Goal: Transaction & Acquisition: Purchase product/service

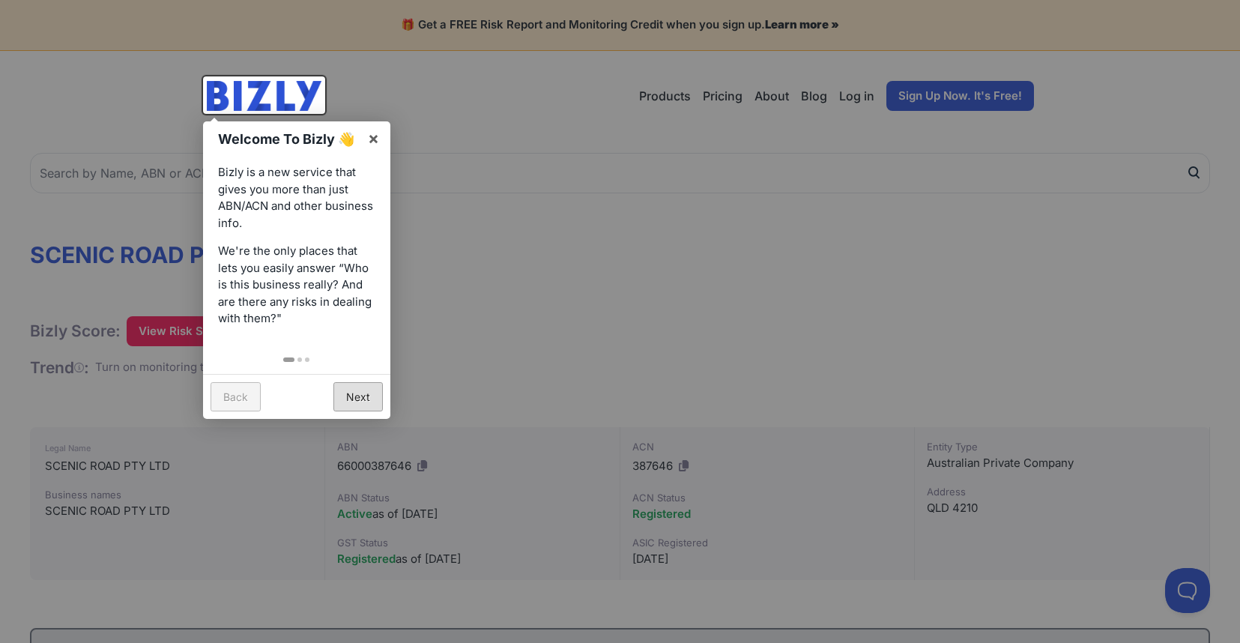
click at [354, 390] on link "Next" at bounding box center [357, 396] width 49 height 29
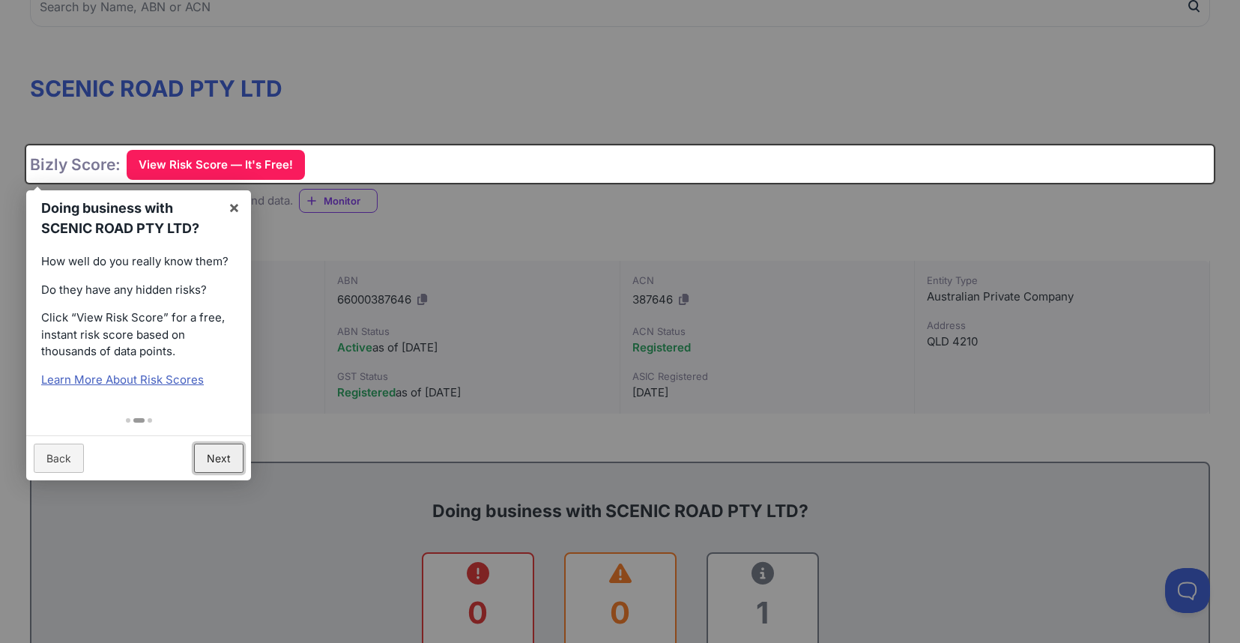
scroll to position [172, 0]
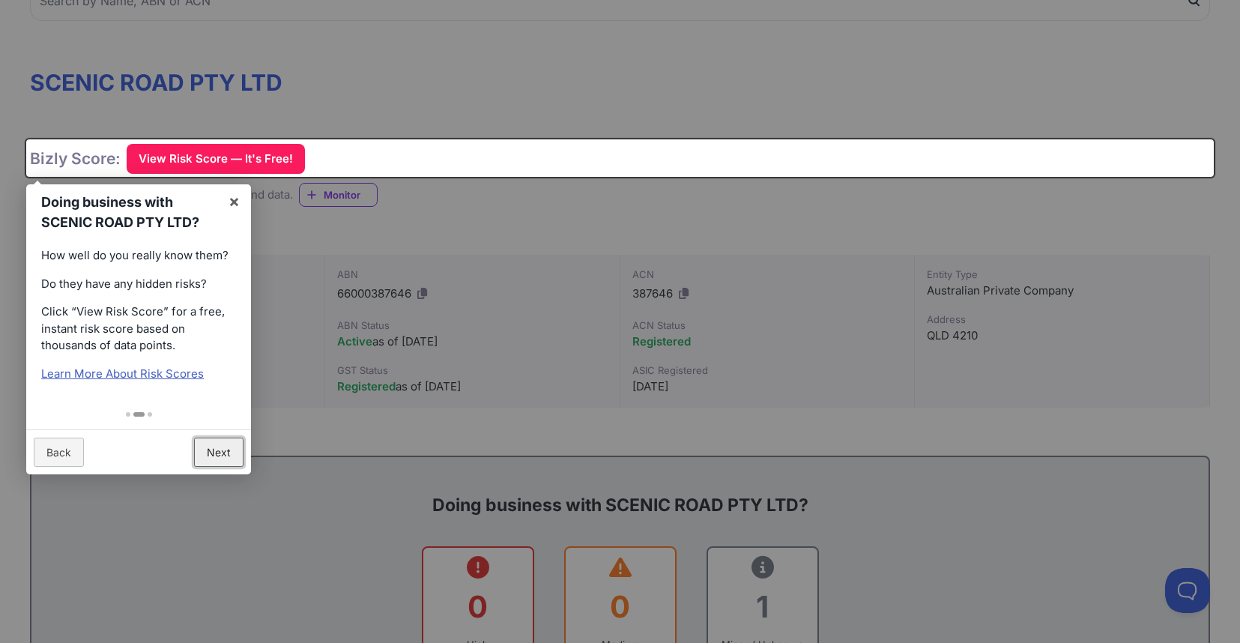
click at [225, 444] on link "Next" at bounding box center [218, 452] width 49 height 29
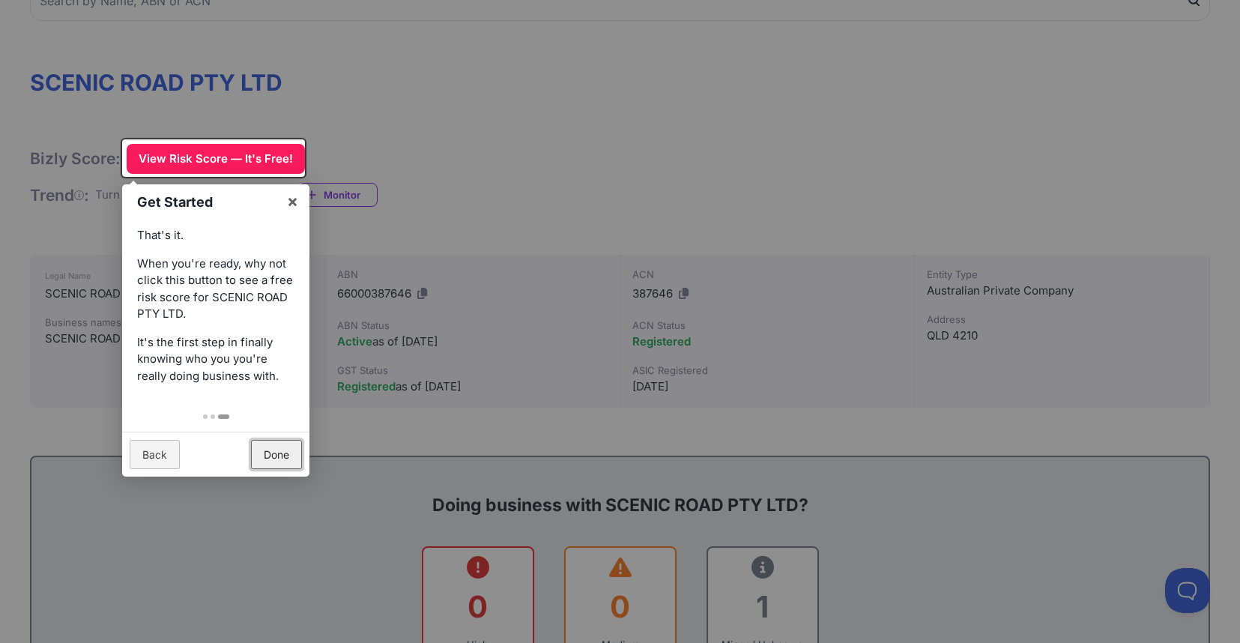
click at [277, 447] on link "Done" at bounding box center [276, 454] width 51 height 29
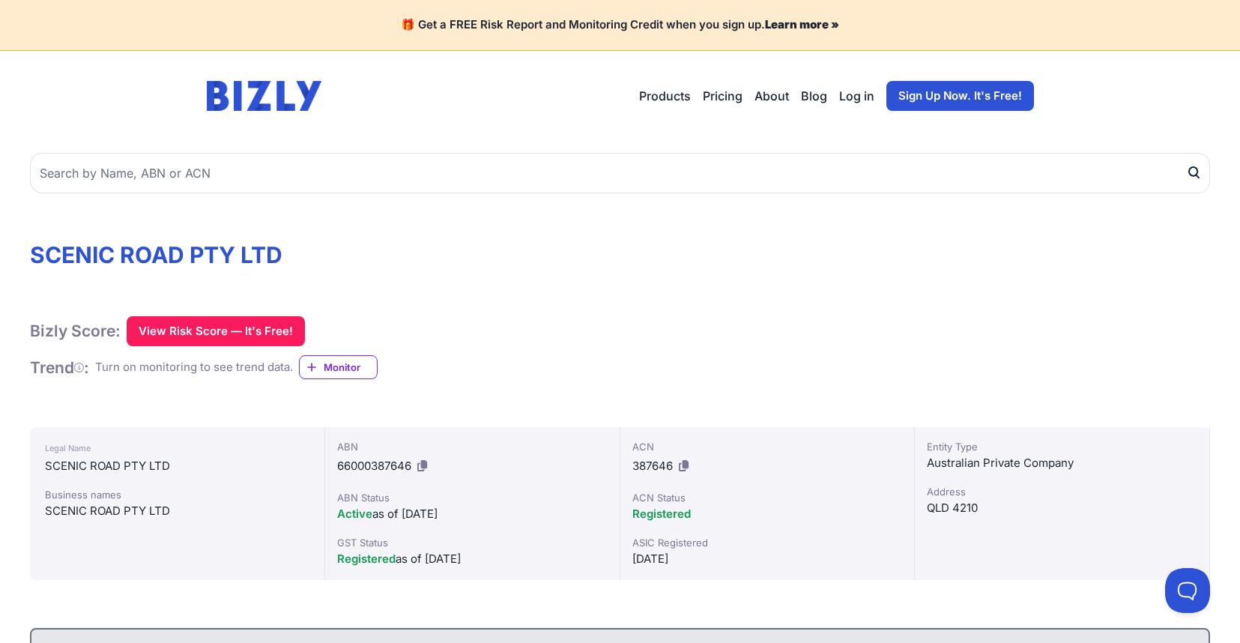
scroll to position [0, 0]
click at [933, 94] on link "Sign Up Now. It's Free!" at bounding box center [960, 96] width 148 height 30
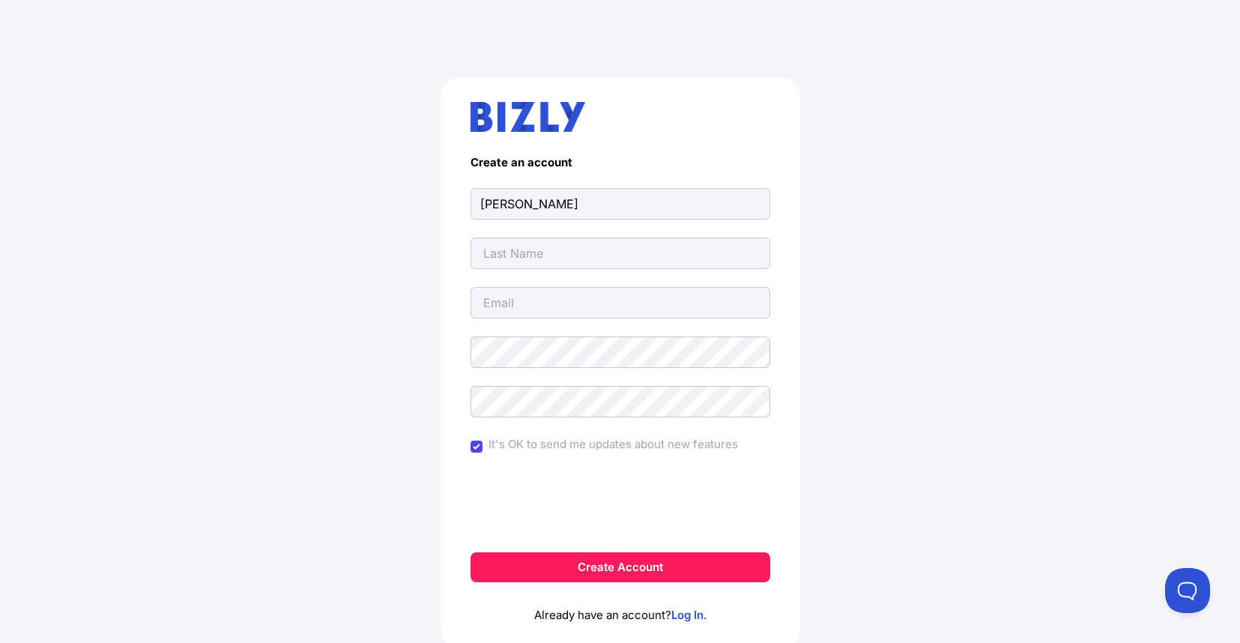
type input "[PERSON_NAME]"
type input "Thomas"
click at [508, 300] on input "email" at bounding box center [620, 302] width 300 height 31
type input "John ‘JT’"
type input "Thomas"
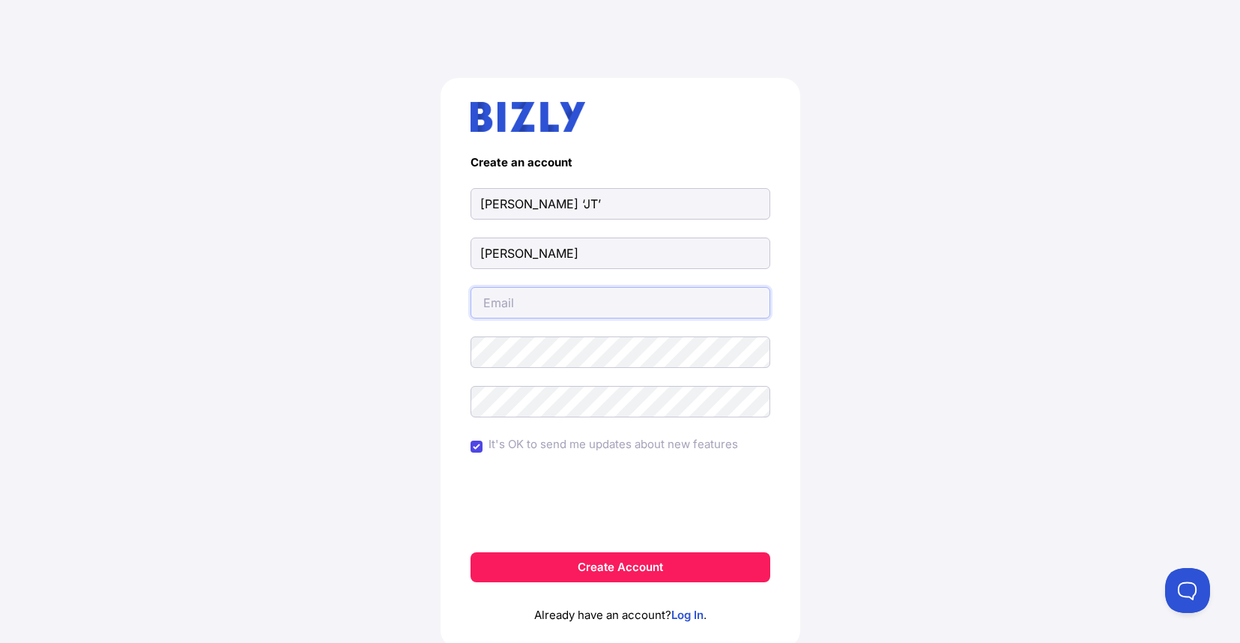
type input "jtomco@me.com"
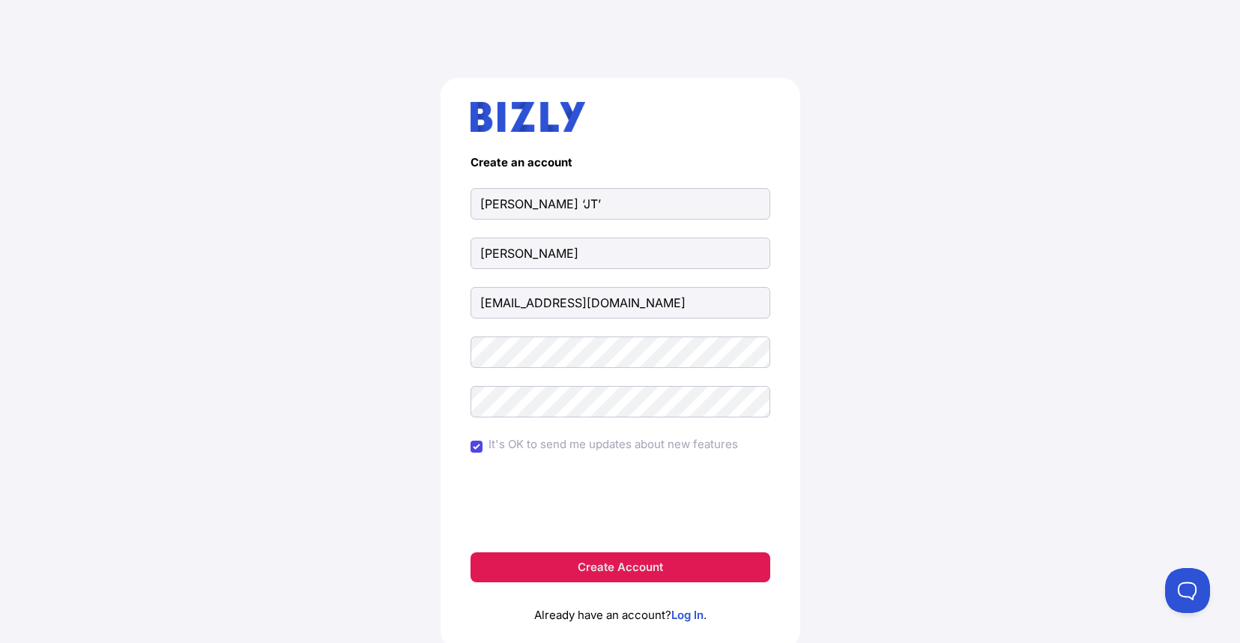
click at [605, 563] on button "Create Account" at bounding box center [620, 567] width 300 height 30
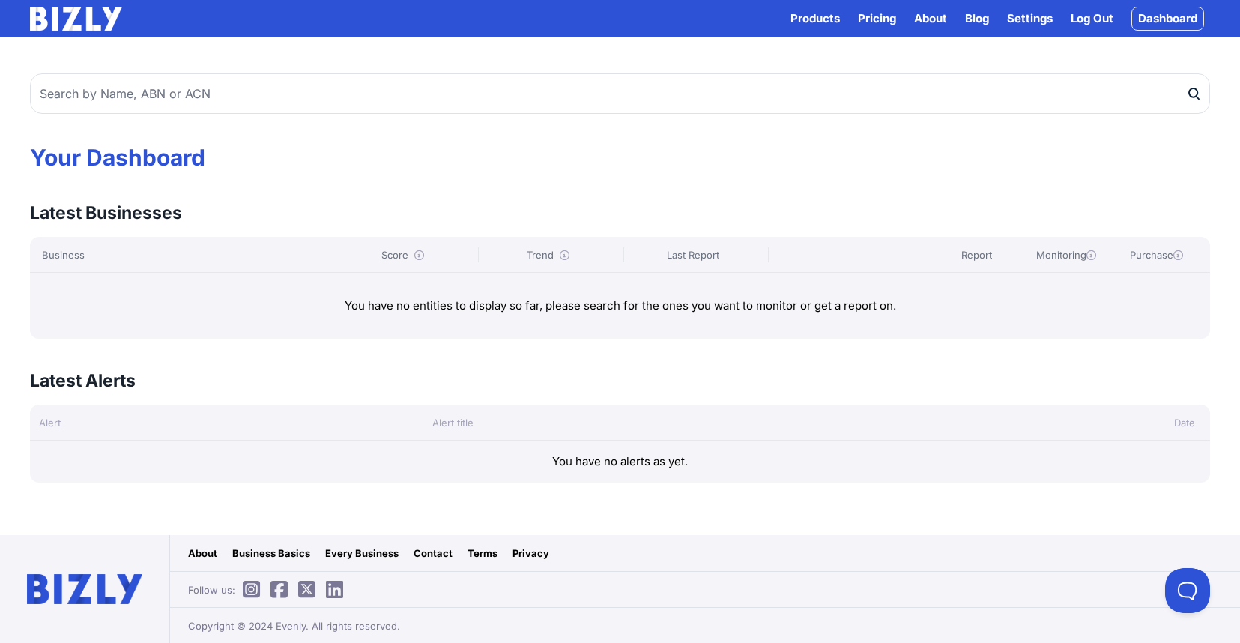
click at [217, 282] on div "You have no entities to display so far, please search for the ones you want to …" at bounding box center [620, 306] width 1180 height 66
click at [178, 252] on div "Business" at bounding box center [208, 254] width 333 height 15
click at [190, 333] on div "You have no entities to display so far, please search for the ones you want to …" at bounding box center [620, 306] width 1180 height 66
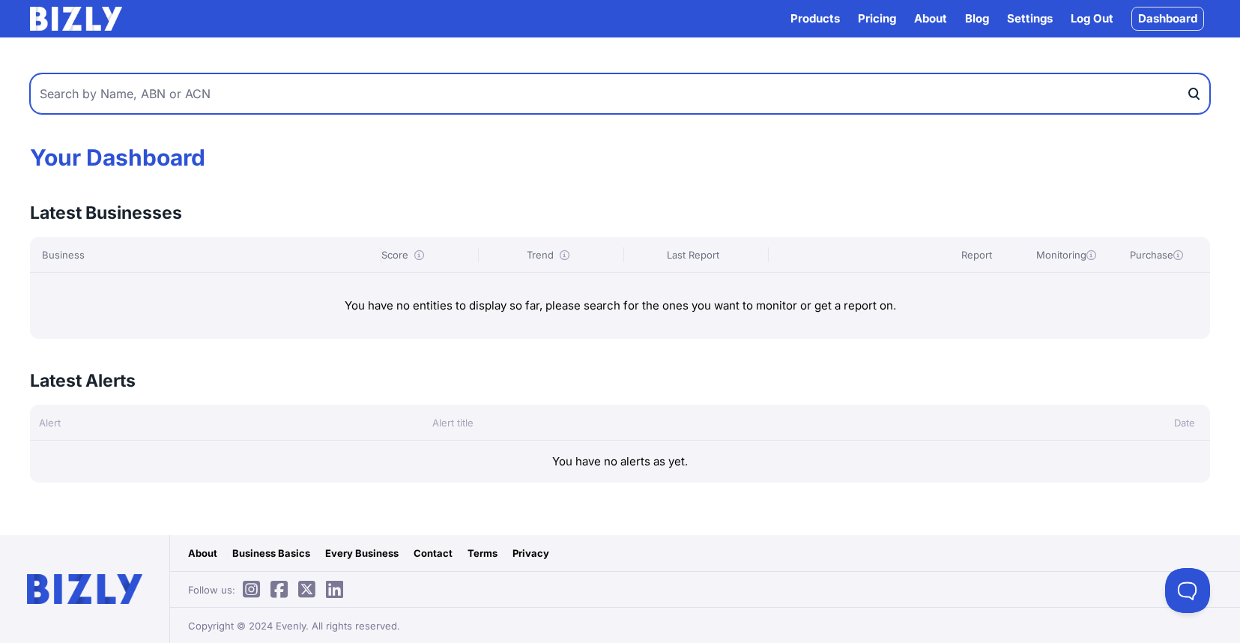
click at [236, 92] on input "text" at bounding box center [620, 93] width 1180 height 40
type input "Scenic Road Pty Ltd"
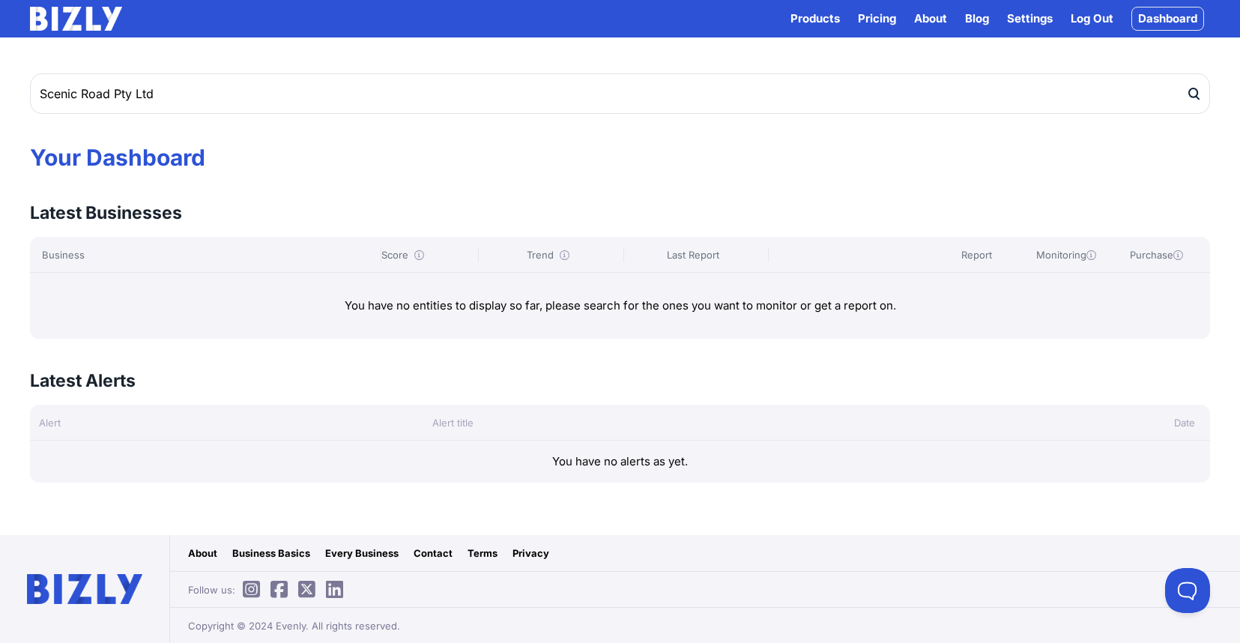
click at [1195, 90] on icon "submit" at bounding box center [1193, 94] width 15 height 16
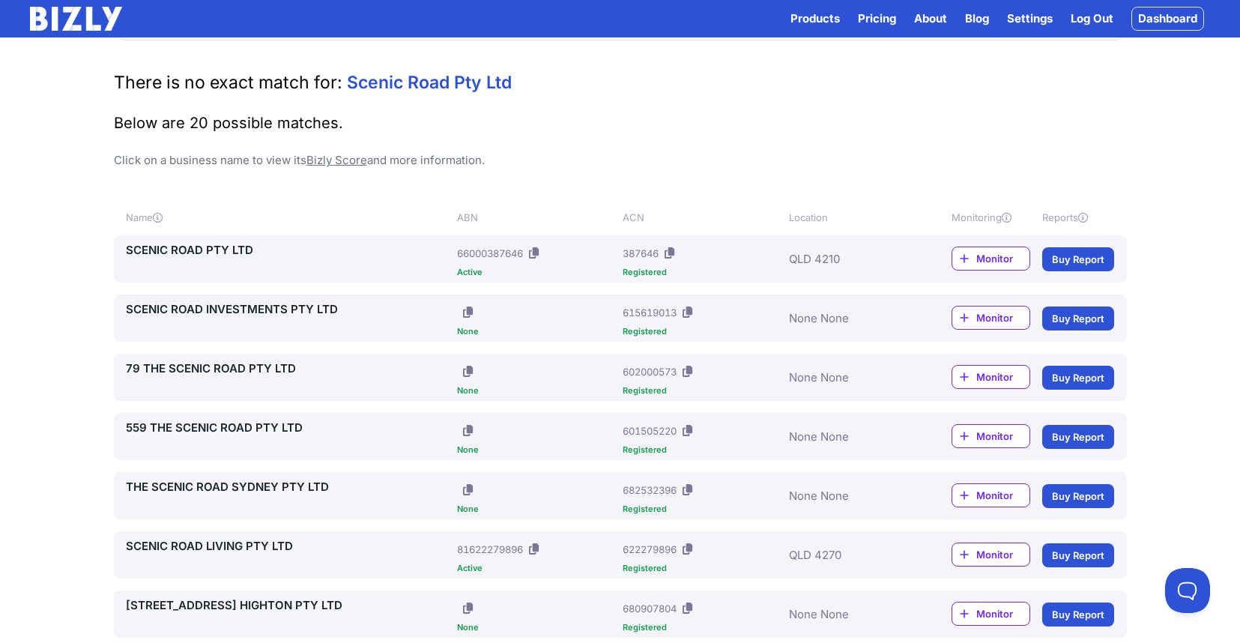
scroll to position [56, 0]
click at [993, 257] on span "Monitor" at bounding box center [1002, 257] width 53 height 15
click at [1082, 255] on link "Buy Report" at bounding box center [1078, 258] width 72 height 24
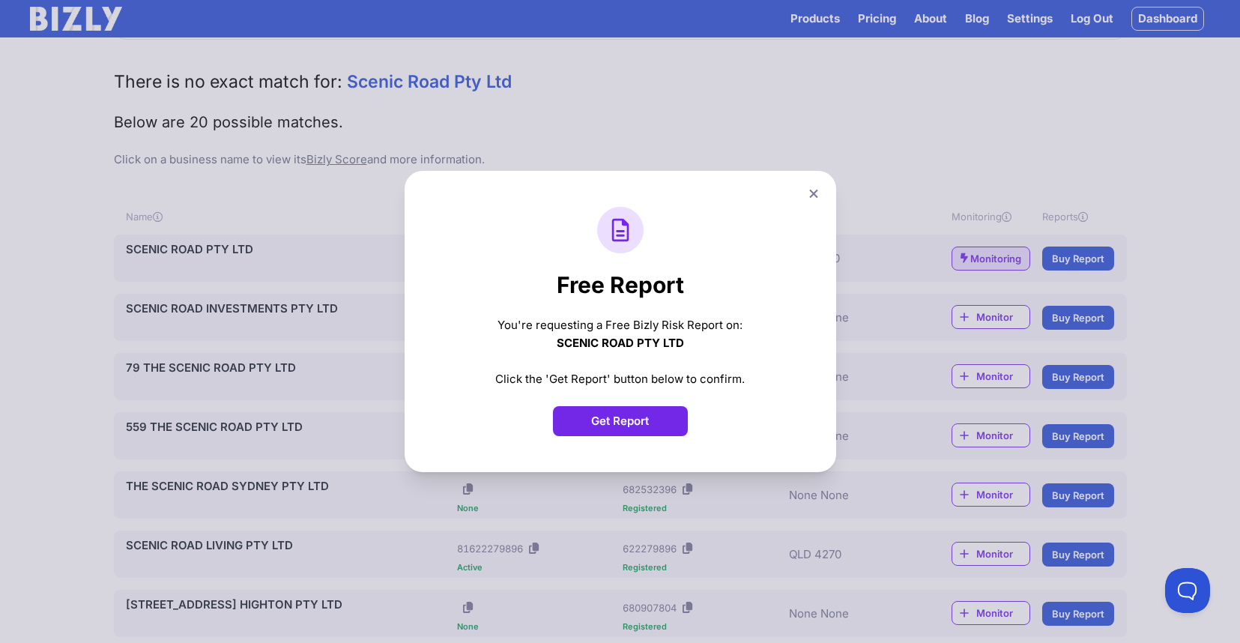
click at [608, 417] on button "Get Report" at bounding box center [620, 421] width 135 height 30
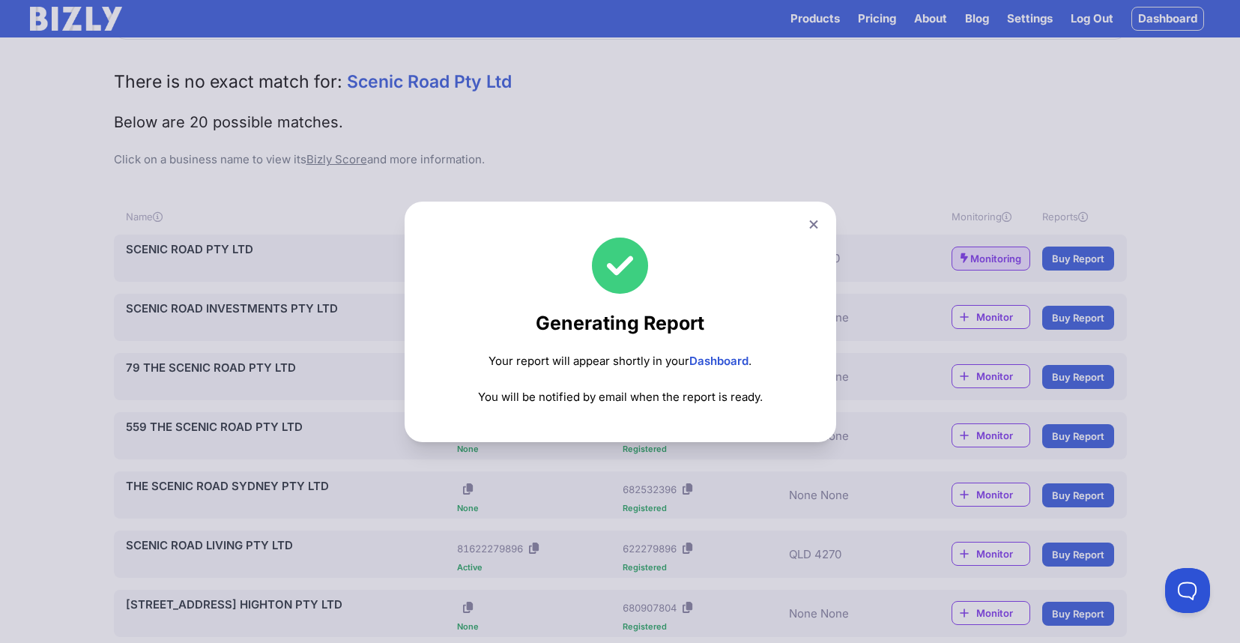
click at [814, 220] on icon at bounding box center [813, 225] width 9 height 10
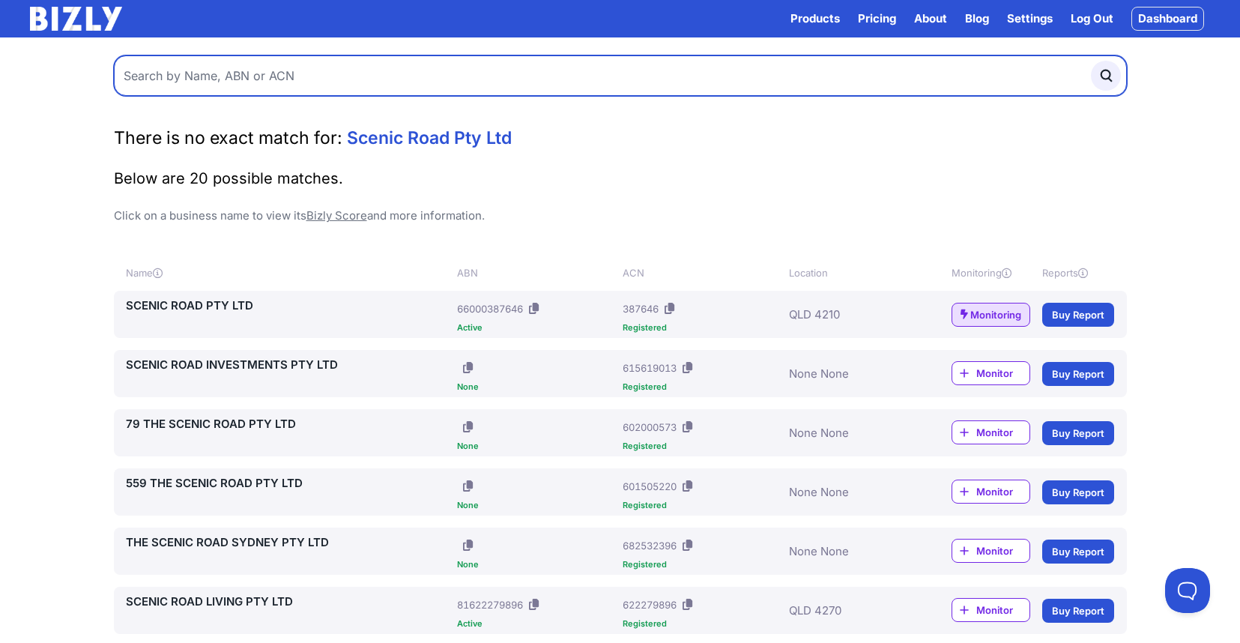
drag, startPoint x: 148, startPoint y: 73, endPoint x: 157, endPoint y: 75, distance: 9.3
click at [149, 73] on input "text" at bounding box center [620, 75] width 1013 height 40
type input "Todstead Pty Ltd"
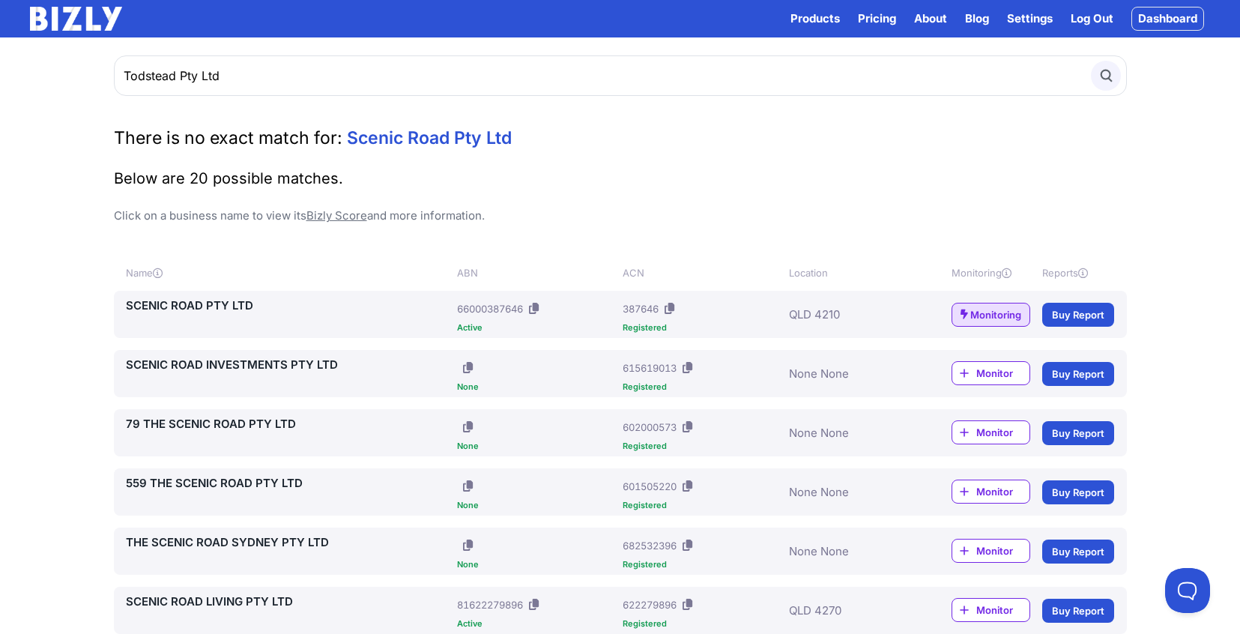
click at [1107, 72] on icon "submit" at bounding box center [1106, 75] width 16 height 16
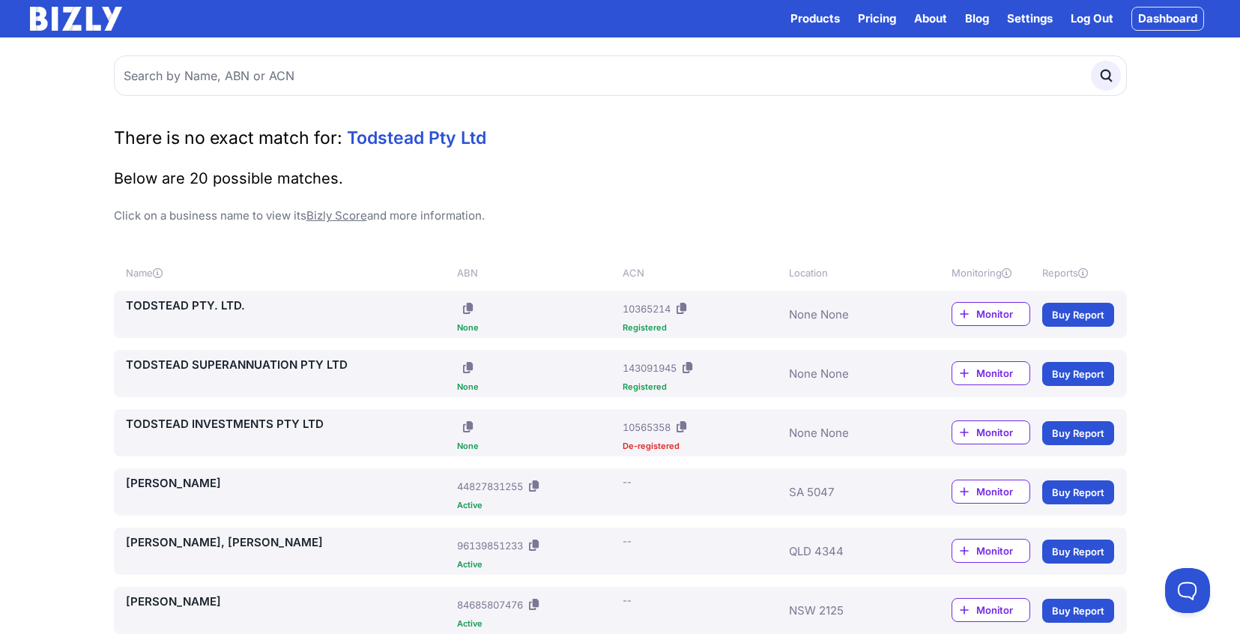
click at [993, 311] on span "Monitor" at bounding box center [1002, 313] width 53 height 15
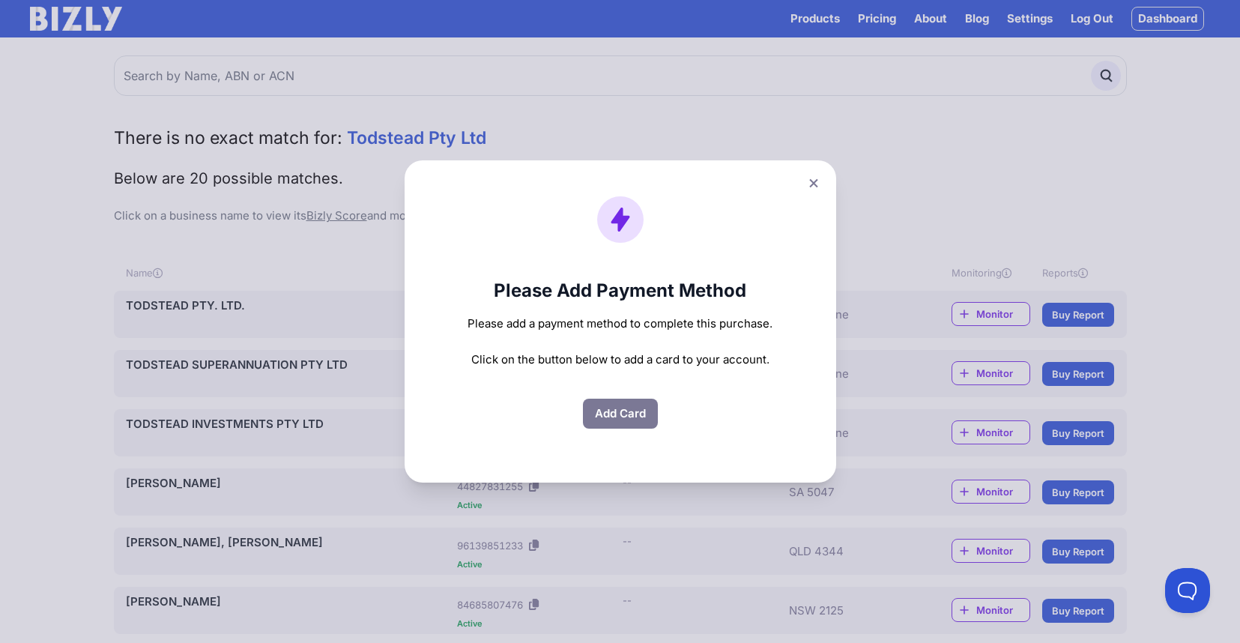
click at [811, 183] on icon at bounding box center [813, 183] width 9 height 10
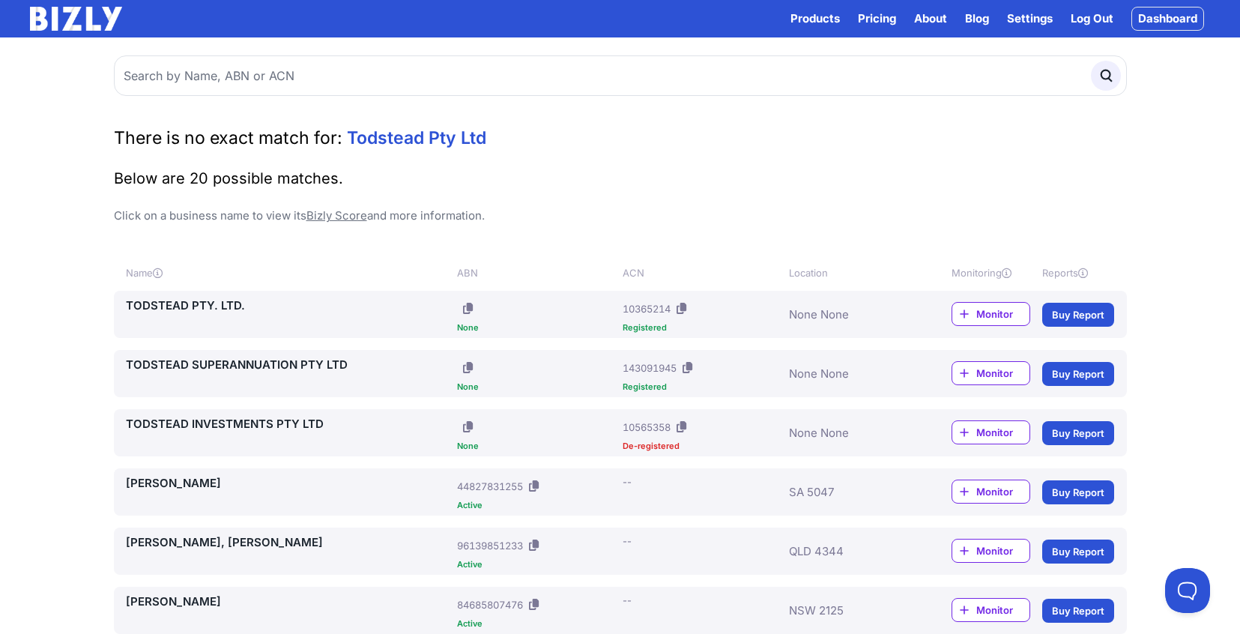
click at [1070, 310] on link "Buy Report" at bounding box center [1078, 315] width 72 height 24
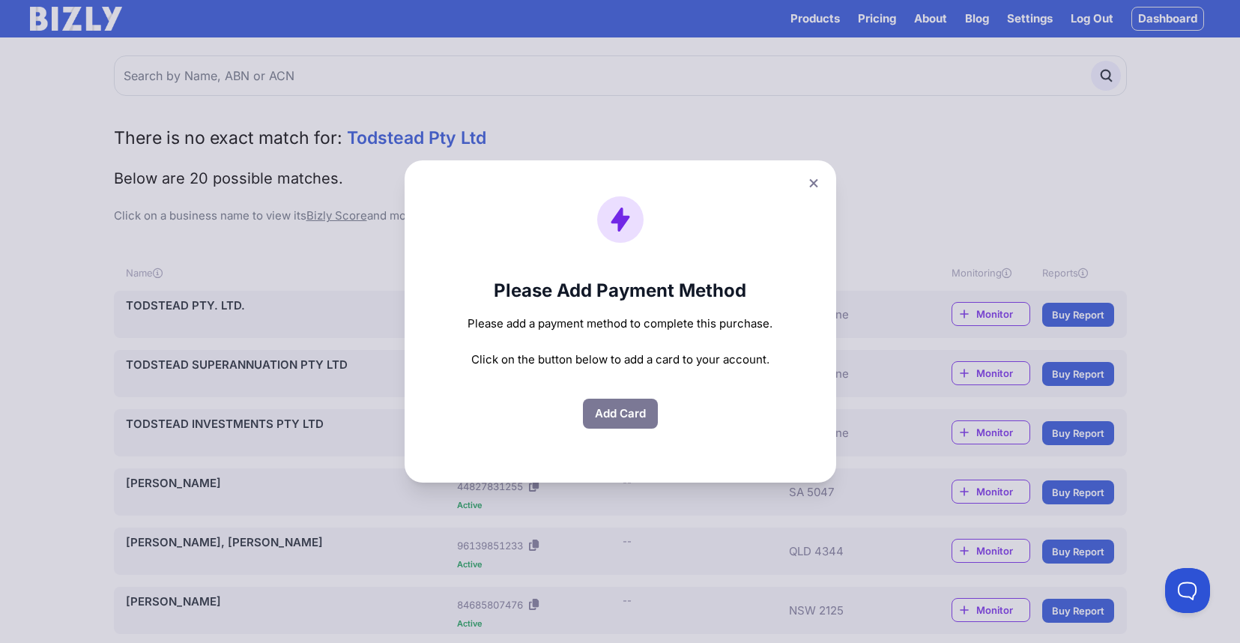
click at [970, 222] on div "Please Add Payment Method Please add a payment method to complete this purchase…" at bounding box center [620, 321] width 1240 height 643
click at [814, 181] on icon at bounding box center [813, 183] width 9 height 10
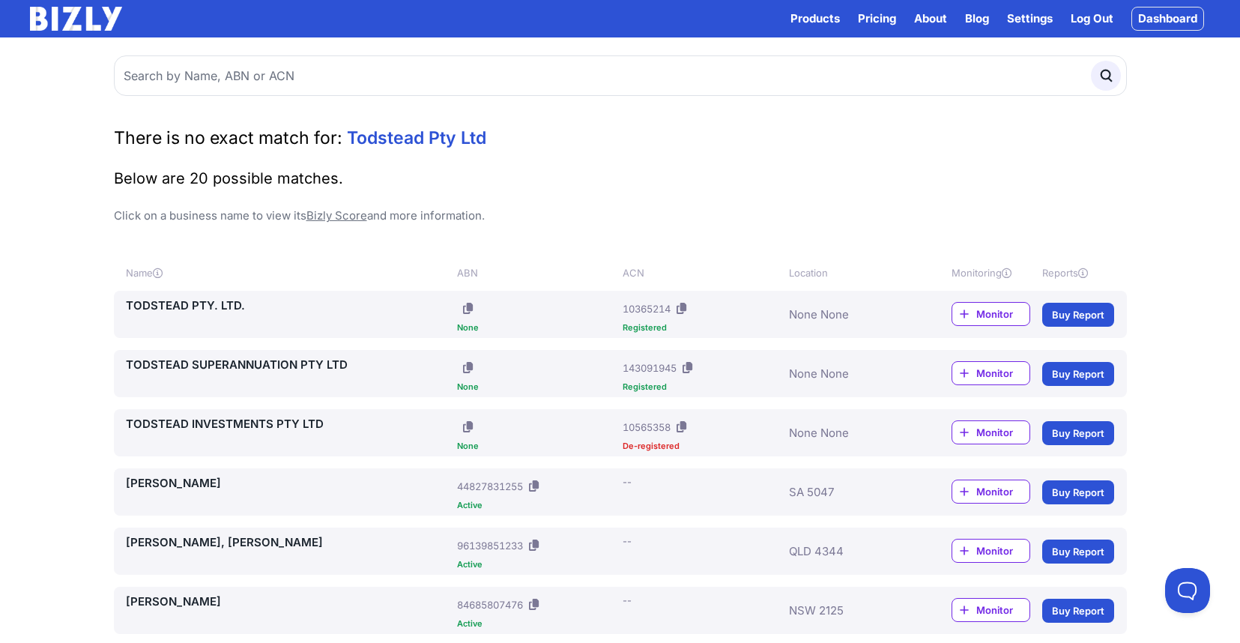
click at [869, 16] on link "Pricing" at bounding box center [877, 19] width 38 height 18
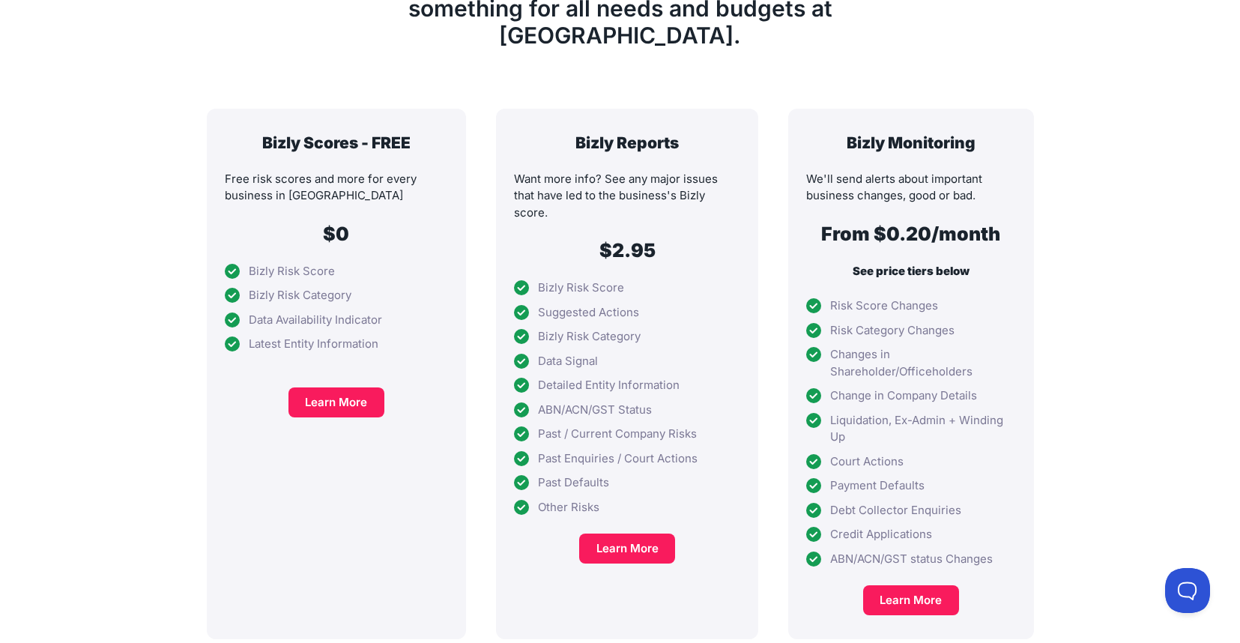
scroll to position [252, 0]
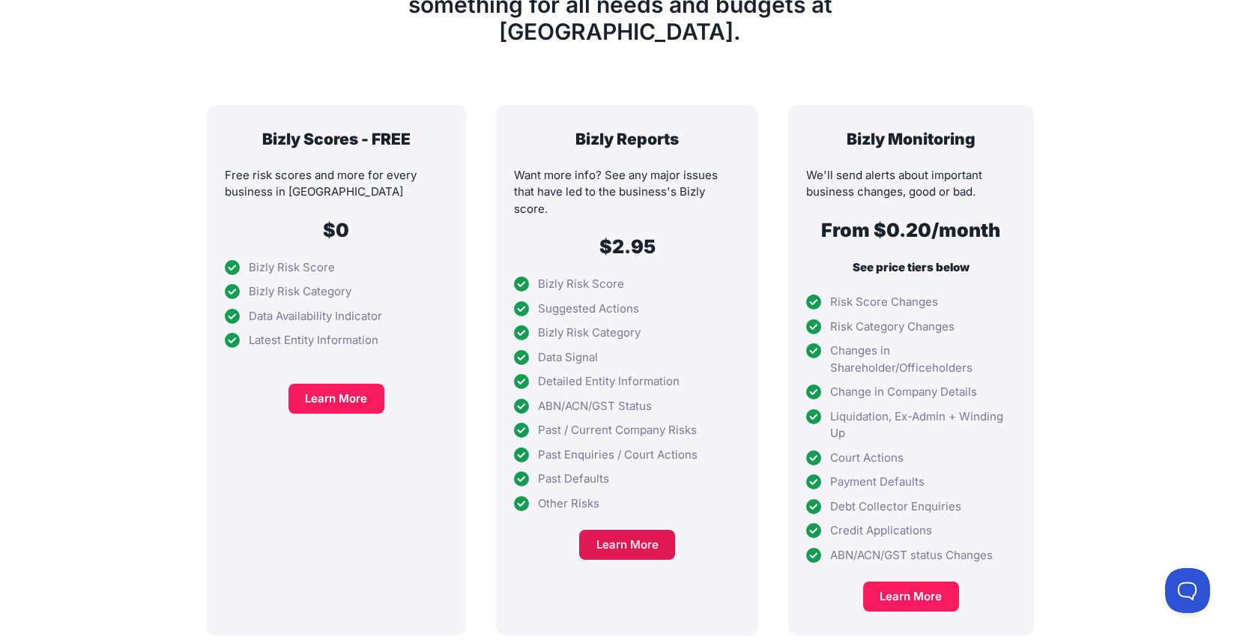
click at [629, 530] on link "Learn More" at bounding box center [627, 545] width 96 height 30
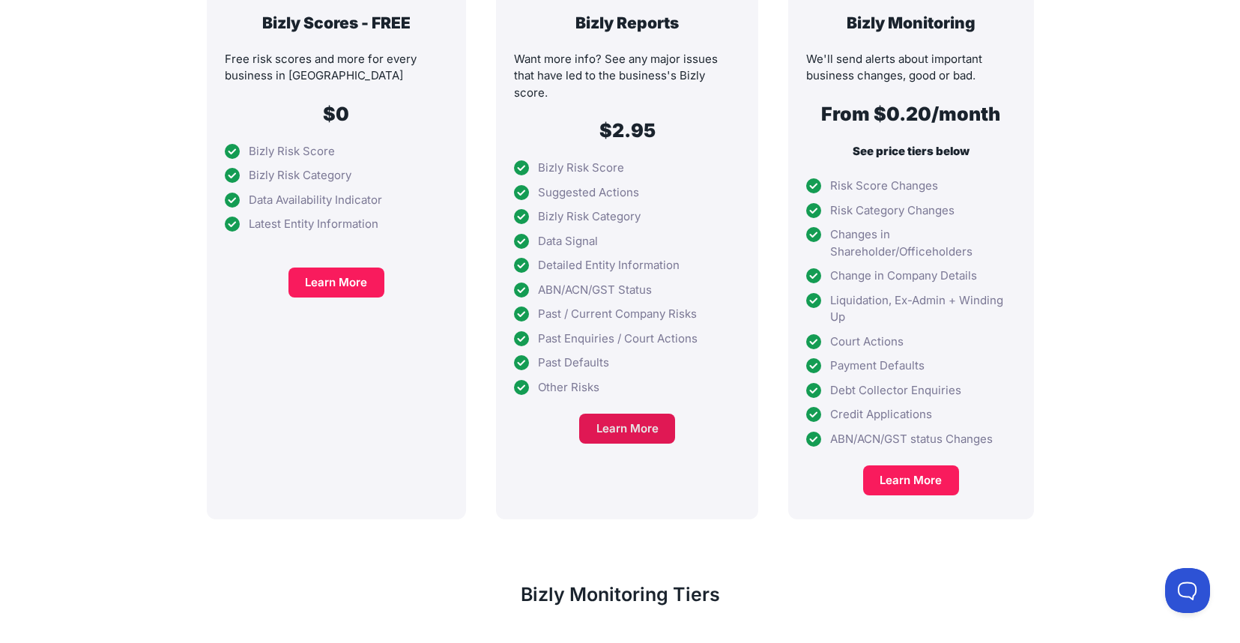
scroll to position [369, 0]
click at [623, 414] on link "Learn More" at bounding box center [627, 429] width 96 height 30
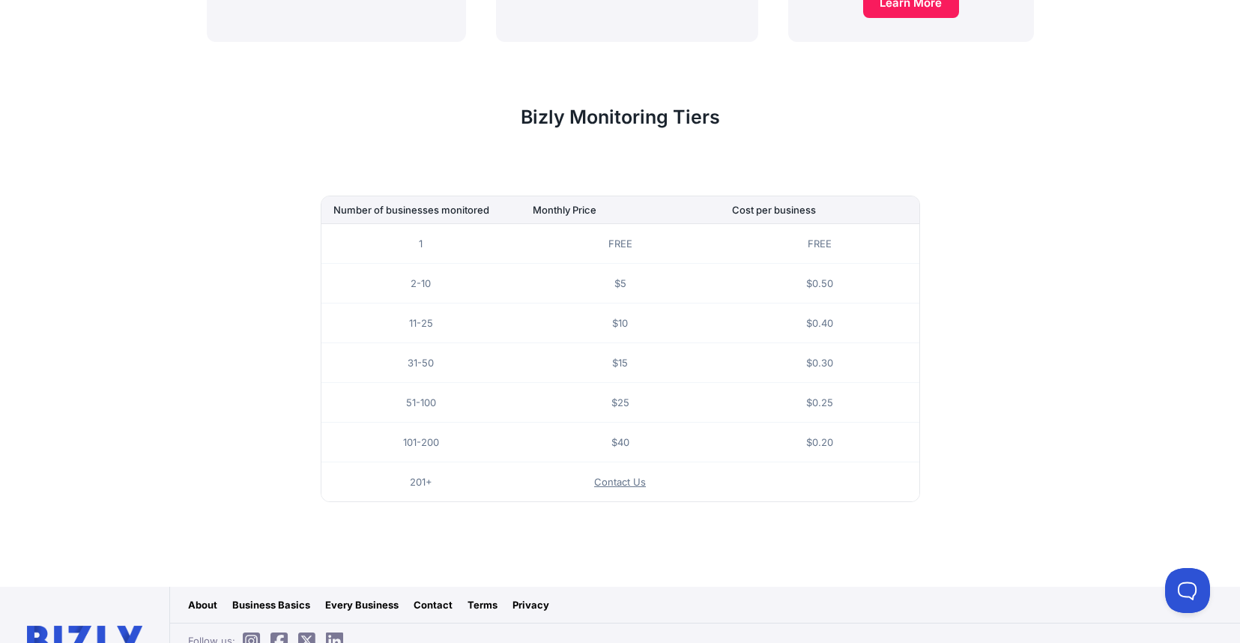
scroll to position [845, 0]
click at [679, 264] on td "$5" at bounding box center [620, 284] width 199 height 40
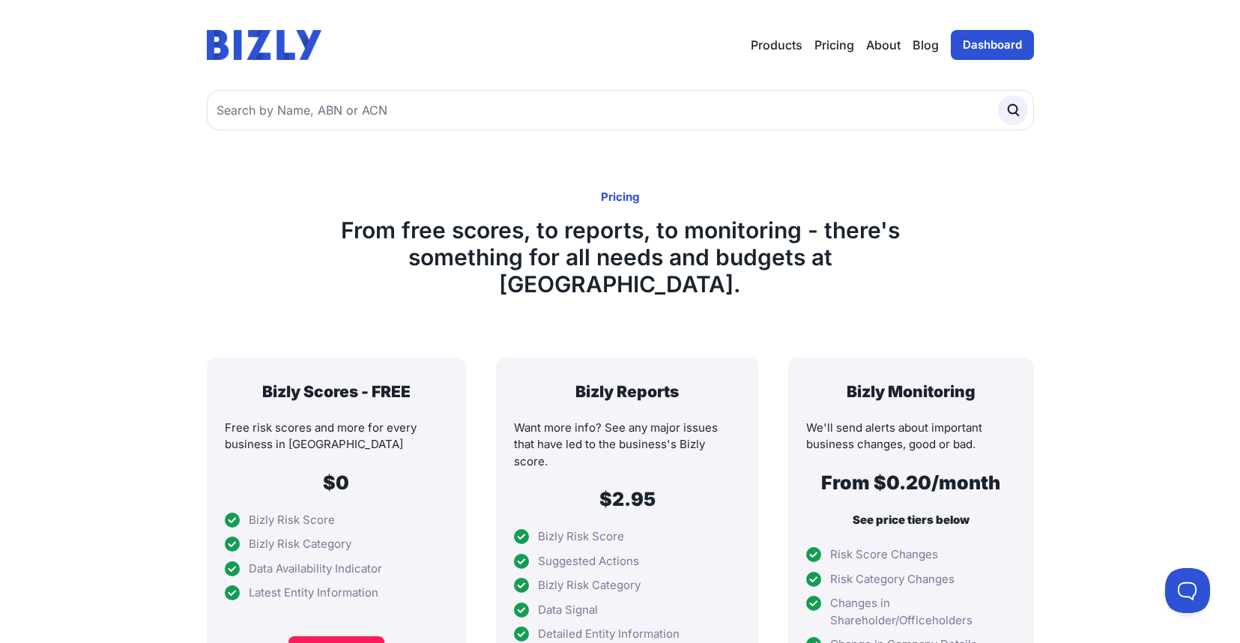
scroll to position [0, 0]
click at [778, 103] on link "Bizly Reports" at bounding box center [810, 103] width 118 height 30
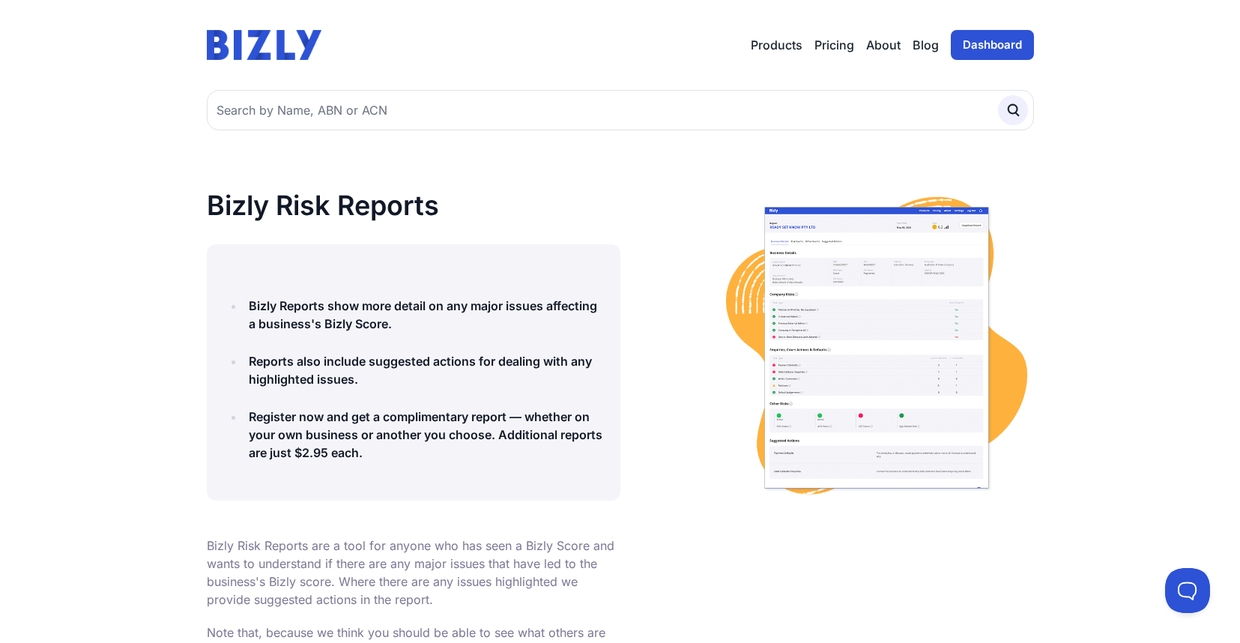
click at [966, 43] on link "Dashboard" at bounding box center [992, 45] width 83 height 30
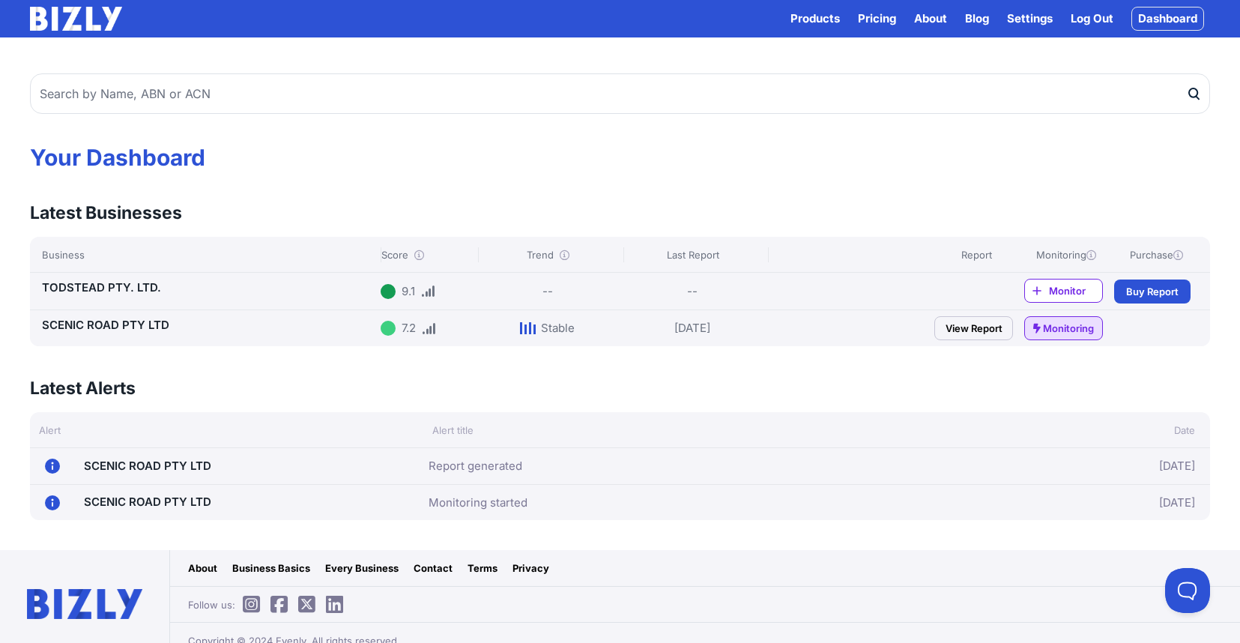
click at [977, 327] on link "View Report" at bounding box center [973, 328] width 79 height 24
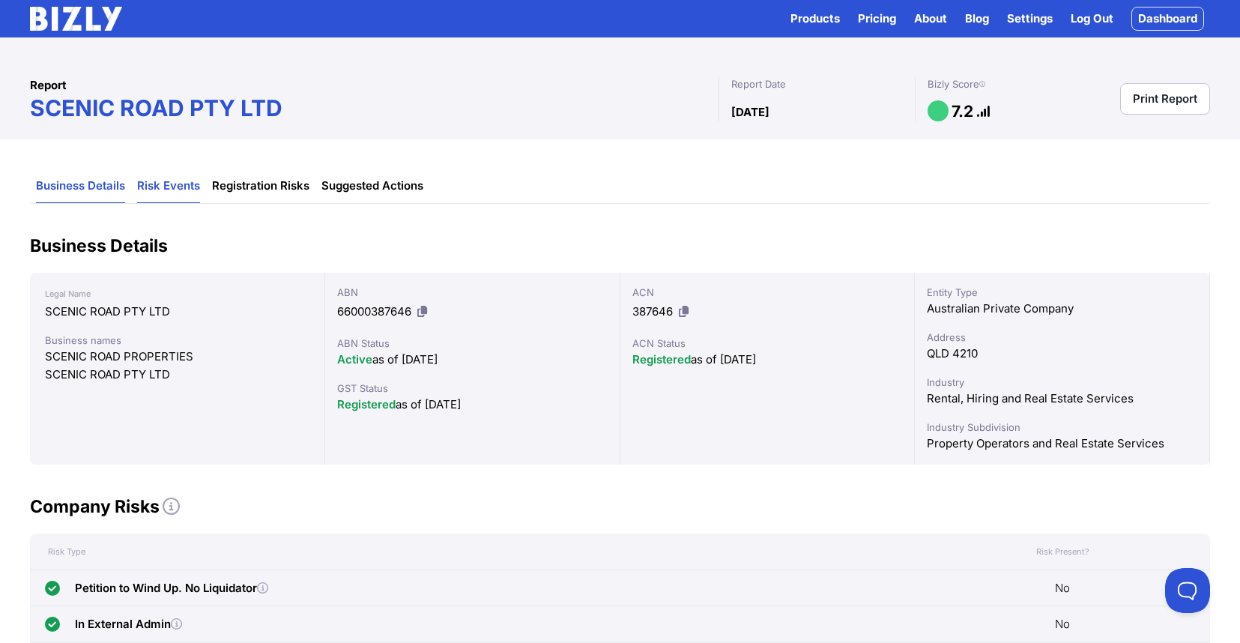
click at [173, 181] on link "Risk Events" at bounding box center [168, 186] width 63 height 34
click at [369, 183] on link "Suggested Actions" at bounding box center [372, 186] width 102 height 34
click at [1169, 16] on link "Dashboard" at bounding box center [1167, 19] width 73 height 24
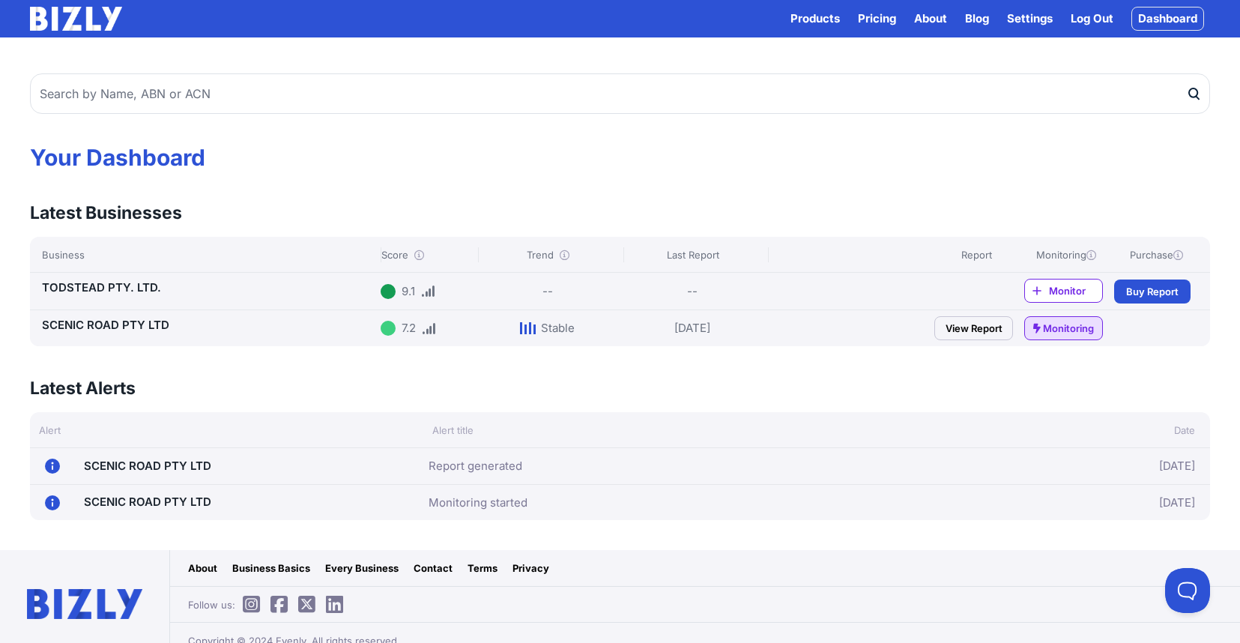
click at [1148, 290] on span "Buy Report" at bounding box center [1152, 291] width 52 height 15
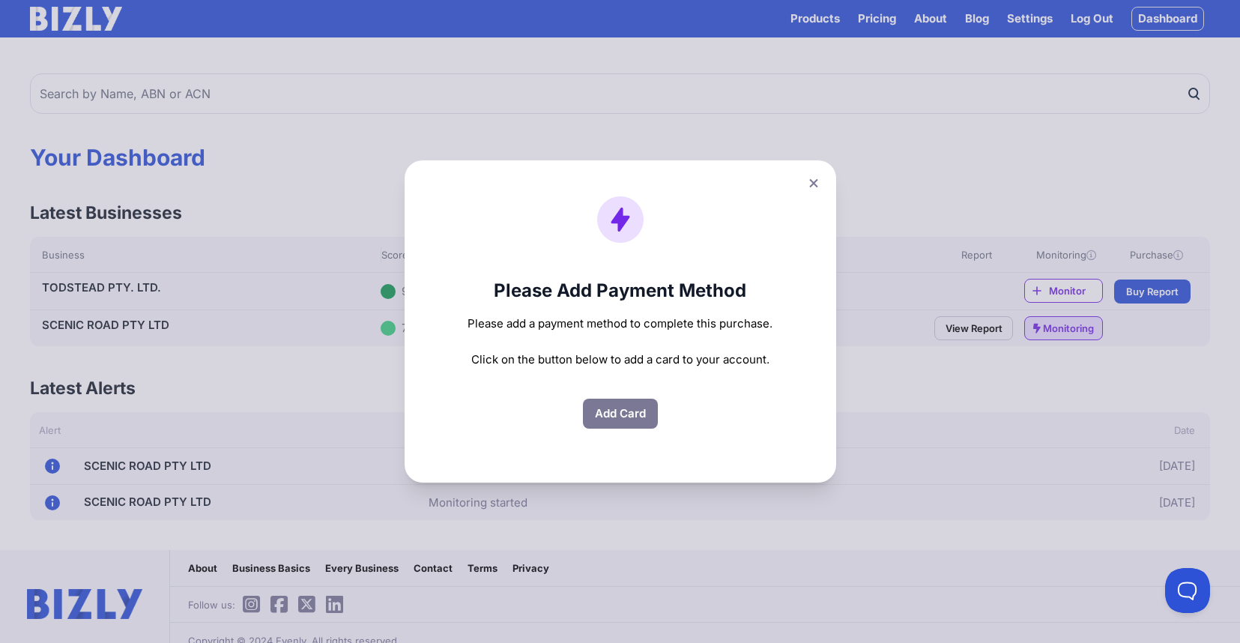
click at [616, 414] on button "Add Card" at bounding box center [620, 414] width 75 height 30
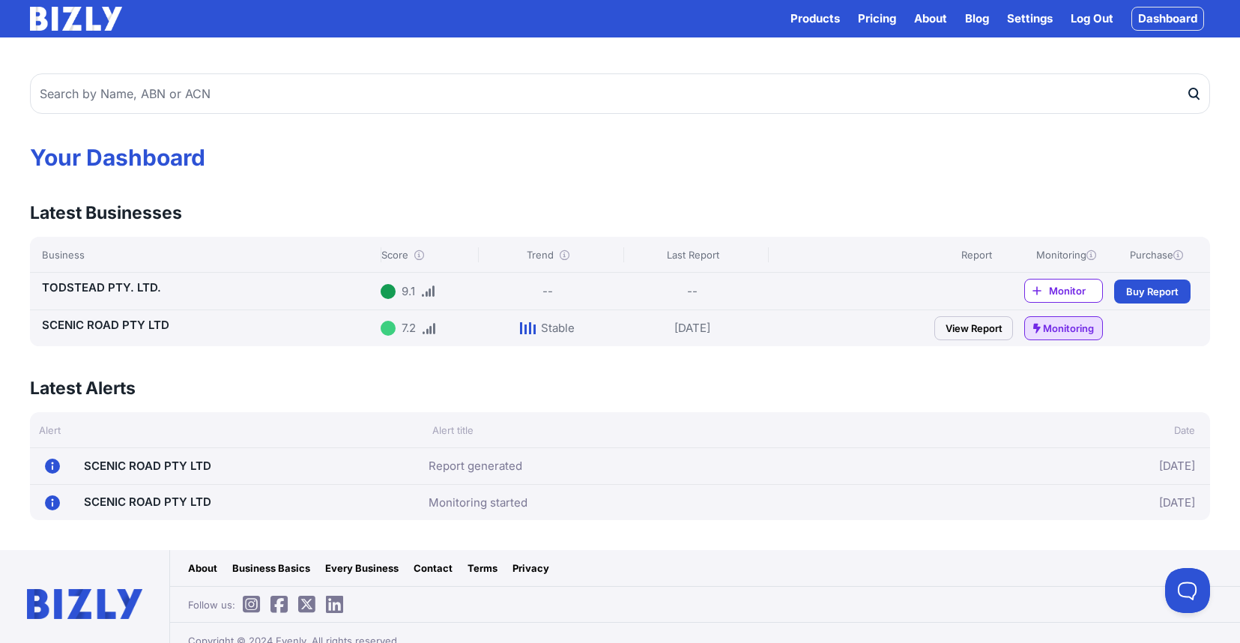
click at [1143, 290] on span "Buy Report" at bounding box center [1152, 291] width 52 height 15
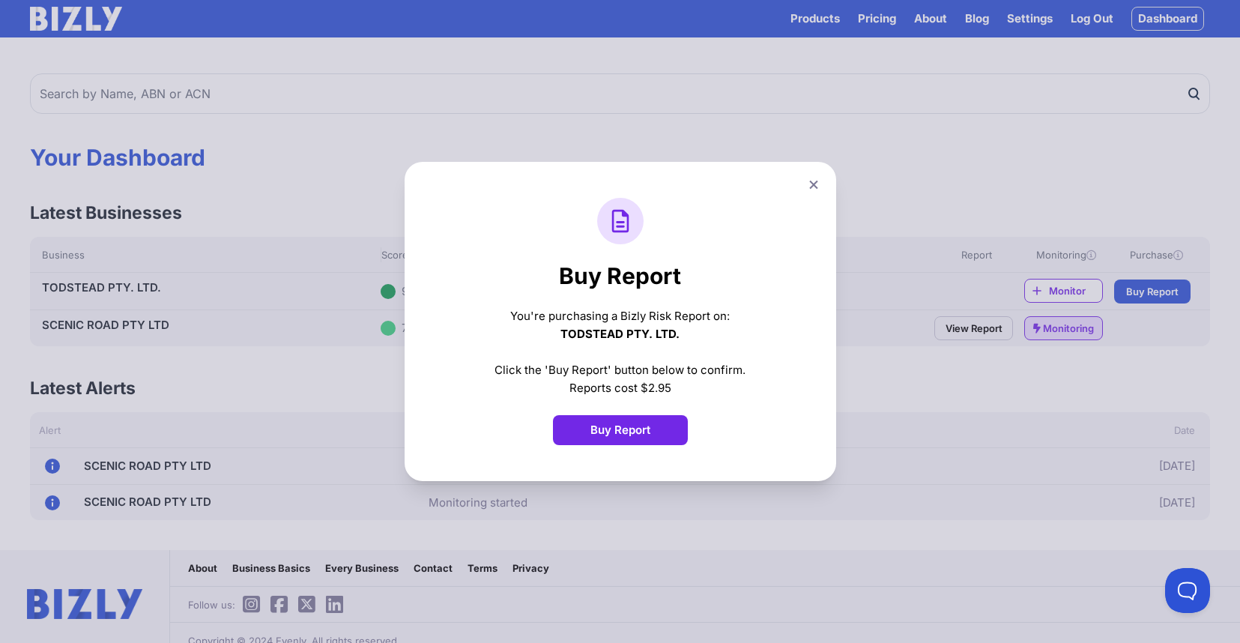
click at [632, 427] on button "Buy Report" at bounding box center [620, 430] width 135 height 30
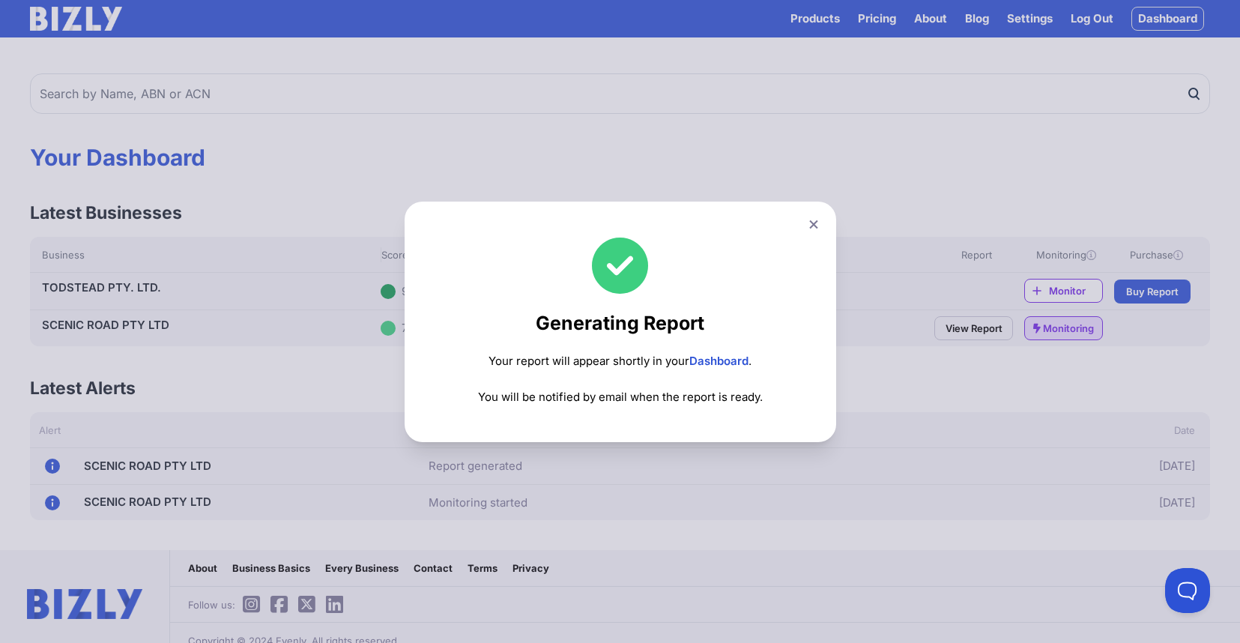
click at [816, 222] on icon at bounding box center [813, 224] width 8 height 8
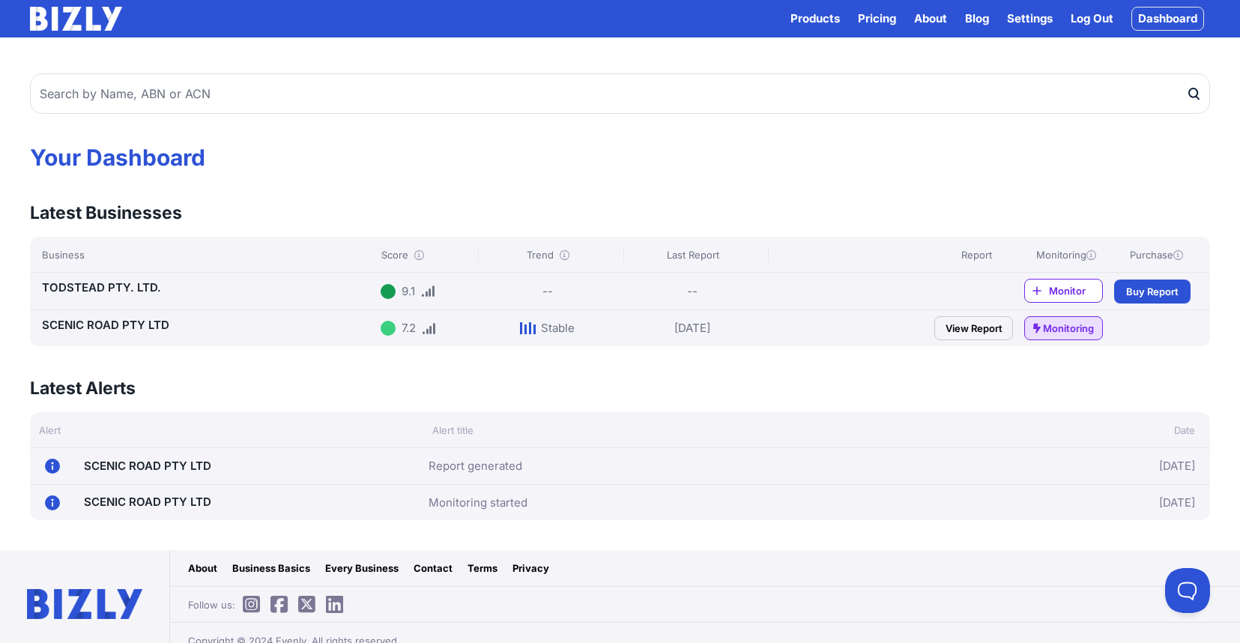
click at [1052, 294] on span "Monitor" at bounding box center [1075, 290] width 53 height 15
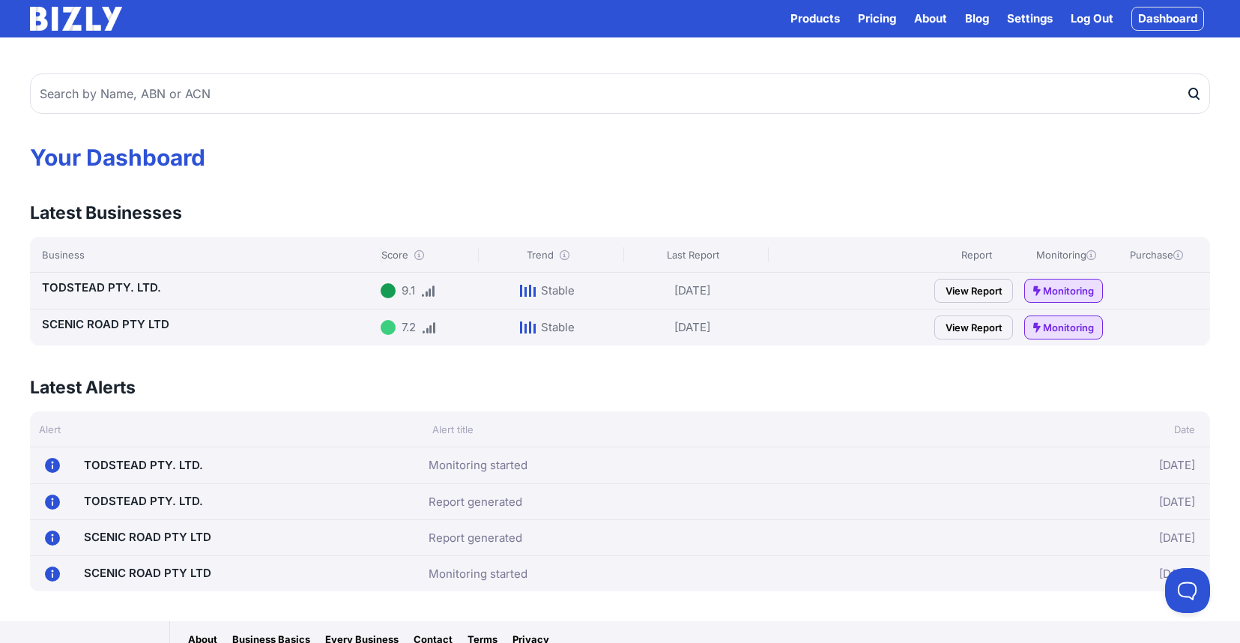
click at [972, 290] on link "View Report" at bounding box center [973, 291] width 79 height 24
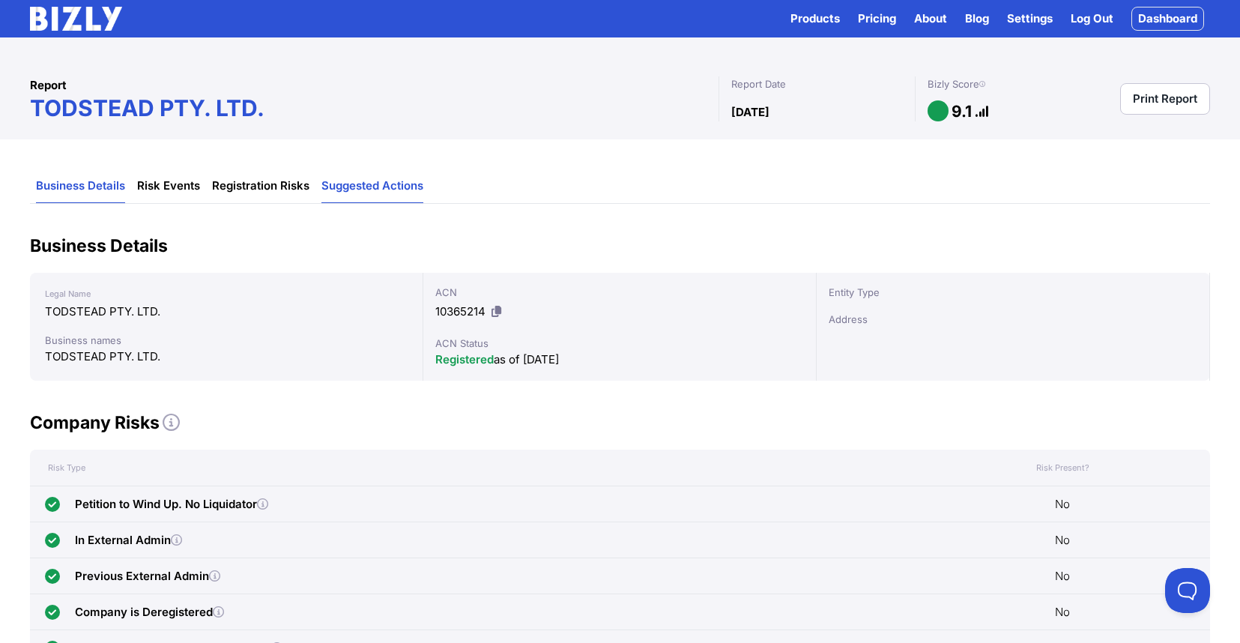
click at [367, 186] on link "Suggested Actions" at bounding box center [372, 186] width 102 height 34
click at [1095, 18] on link "Log Out" at bounding box center [1092, 19] width 43 height 18
